Goal: Information Seeking & Learning: Learn about a topic

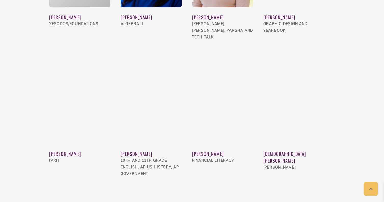
scroll to position [1344, 0]
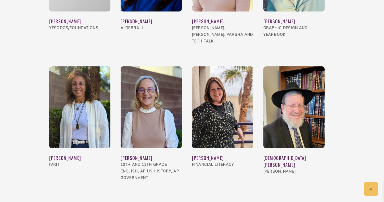
click at [168, 96] on img at bounding box center [151, 107] width 61 height 82
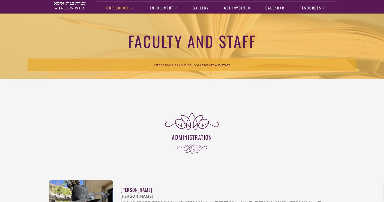
scroll to position [0, 0]
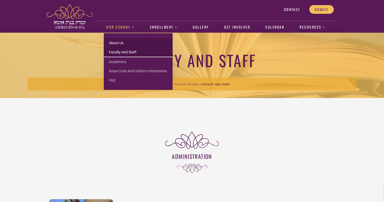
click at [120, 41] on link "About us" at bounding box center [138, 42] width 69 height 9
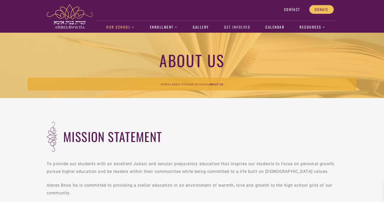
click at [239, 29] on link "Get Involved" at bounding box center [236, 27] width 31 height 12
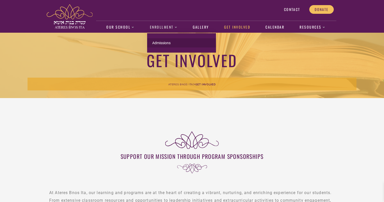
click at [163, 44] on link "Admissions" at bounding box center [181, 42] width 69 height 9
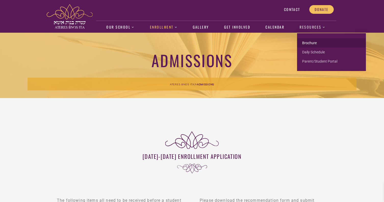
click at [313, 43] on link "Brochure" at bounding box center [331, 42] width 69 height 9
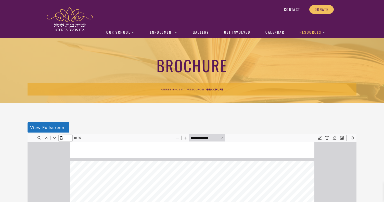
type input "*"
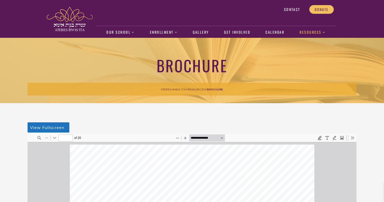
scroll to position [-4, 0]
click at [271, 33] on link "Calendar" at bounding box center [275, 33] width 24 height 12
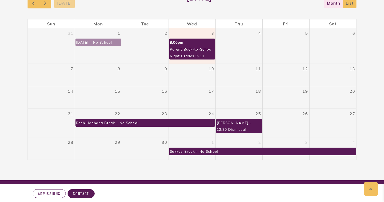
scroll to position [111, 0]
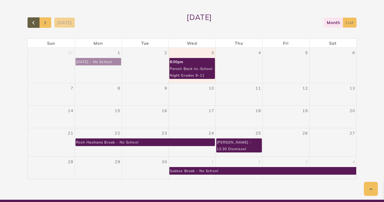
click at [33, 21] on span "button" at bounding box center [33, 23] width 6 height 6
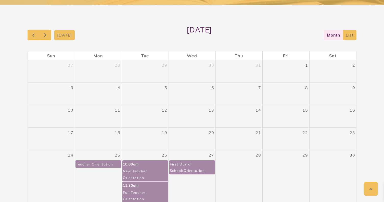
scroll to position [98, 0]
click at [43, 33] on span "button" at bounding box center [45, 35] width 6 height 6
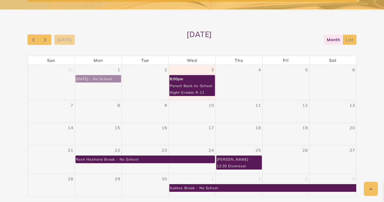
scroll to position [88, 0]
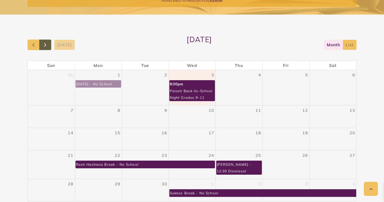
click at [46, 46] on span "button" at bounding box center [45, 45] width 6 height 6
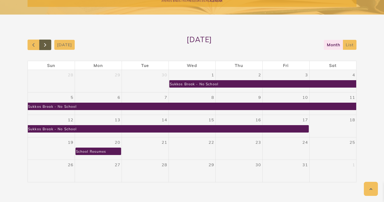
click at [46, 46] on span "button" at bounding box center [45, 45] width 6 height 6
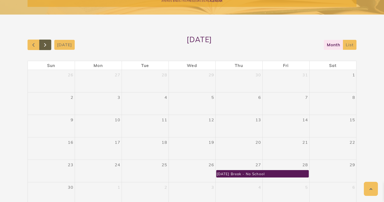
click at [46, 46] on span "button" at bounding box center [45, 45] width 6 height 6
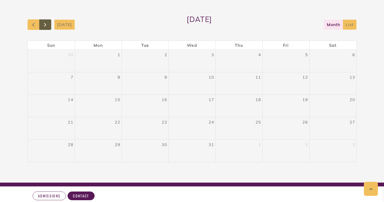
scroll to position [121, 0]
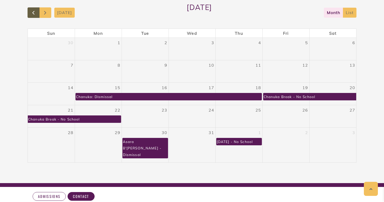
click at [33, 14] on span "button" at bounding box center [33, 13] width 6 height 6
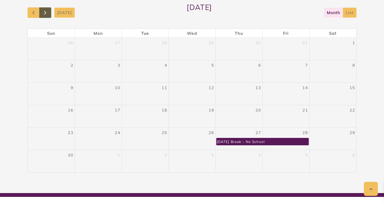
click at [48, 13] on span "button" at bounding box center [45, 13] width 6 height 6
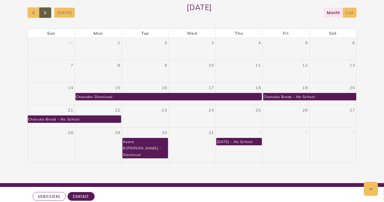
click at [48, 13] on span "button" at bounding box center [45, 13] width 6 height 6
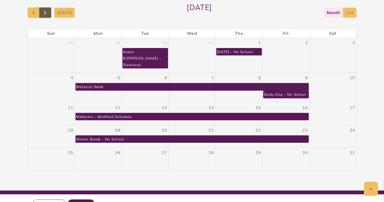
click at [48, 13] on span "button" at bounding box center [45, 13] width 6 height 6
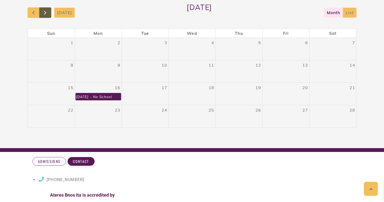
click at [48, 13] on span "button" at bounding box center [45, 13] width 6 height 6
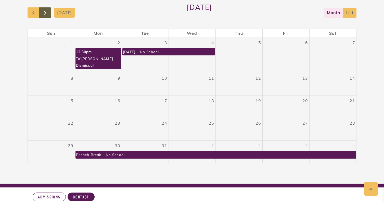
click at [48, 13] on span "button" at bounding box center [45, 13] width 6 height 6
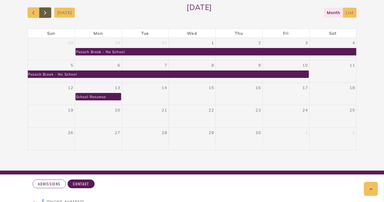
click at [47, 13] on span "button" at bounding box center [45, 13] width 6 height 6
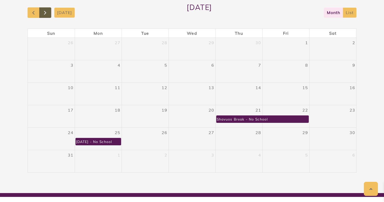
click at [47, 13] on span "button" at bounding box center [45, 13] width 6 height 6
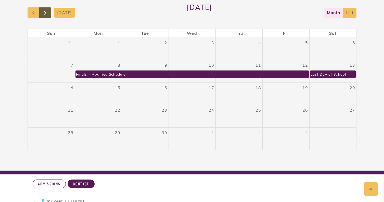
click at [47, 13] on span "button" at bounding box center [45, 13] width 6 height 6
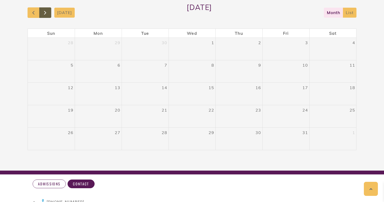
click at [47, 13] on span "button" at bounding box center [45, 13] width 6 height 6
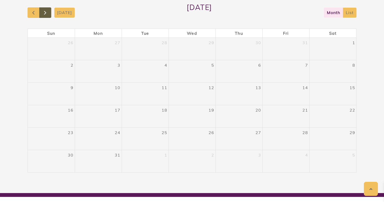
click at [47, 13] on span "button" at bounding box center [45, 13] width 6 height 6
